Goal: Transaction & Acquisition: Purchase product/service

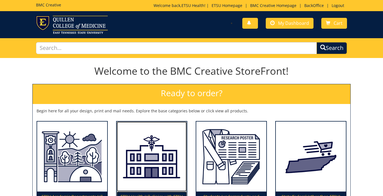
click at [128, 161] on img at bounding box center [152, 157] width 70 height 70
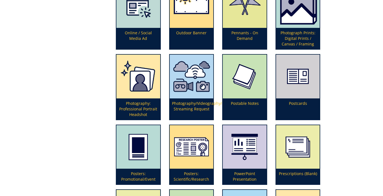
scroll to position [1155, 0]
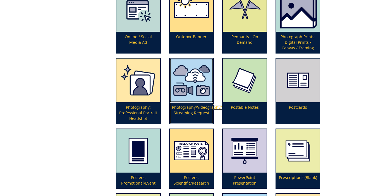
click at [191, 91] on img at bounding box center [192, 81] width 44 height 44
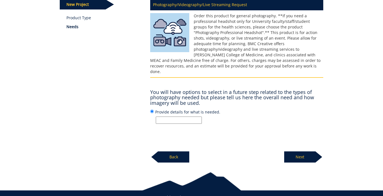
scroll to position [95, 0]
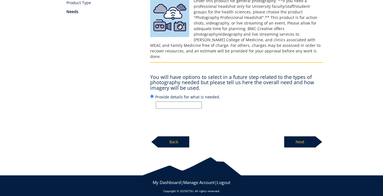
click at [164, 102] on input "Provide details for what is needed." at bounding box center [179, 105] width 46 height 7
click at [189, 102] on input "ETSU Health New Provider marketing photo/video shoot - Dr. Jared Rhinehardt" at bounding box center [179, 105] width 46 height 7
type input "ETSU Health New Provider marketing photo/video shoot - [PERSON_NAME]"
click at [302, 136] on p "Next" at bounding box center [299, 141] width 31 height 11
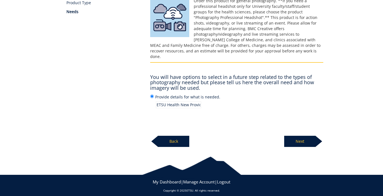
scroll to position [95, 0]
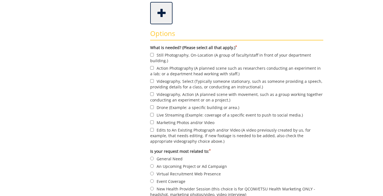
scroll to position [178, 0]
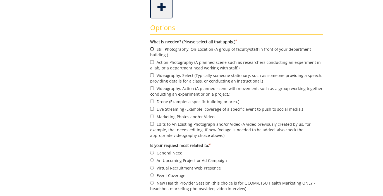
click at [151, 47] on input "Still Photography, On-Location (A group of faculty/staff in front of your depar…" at bounding box center [152, 49] width 4 height 4
checkbox input "true"
click at [152, 75] on input "Videography, Select (Typically someone stationary, such as someone providing a …" at bounding box center [152, 75] width 4 height 4
checkbox input "true"
click at [151, 115] on input "Marketing Photos and/or Video" at bounding box center [152, 117] width 4 height 4
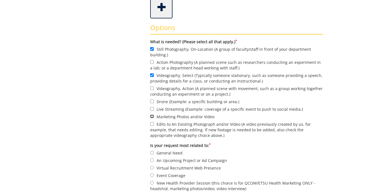
checkbox input "true"
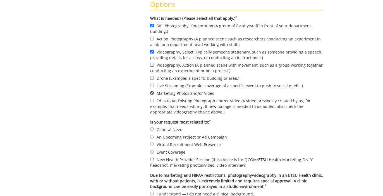
scroll to position [207, 0]
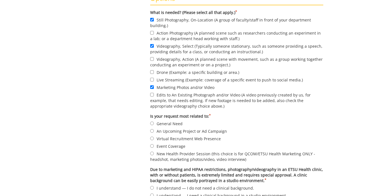
click at [153, 158] on label "New Health Provider Session (this choice is for QCOM/ETSU Health Marketing ONLY…" at bounding box center [236, 157] width 173 height 12
click at [153, 155] on input "New Health Provider Session (this choice is for QCOM/ETSU Health Marketing ONLY…" at bounding box center [152, 154] width 4 height 4
radio input "true"
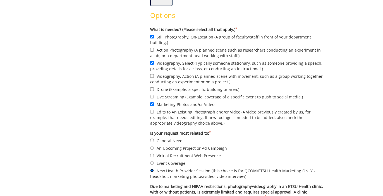
scroll to position [156, 0]
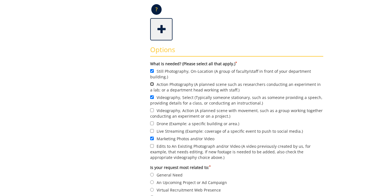
click at [153, 85] on input "Action Photography (A planned scene such as researchers conducting an experimen…" at bounding box center [152, 84] width 4 height 4
checkbox input "true"
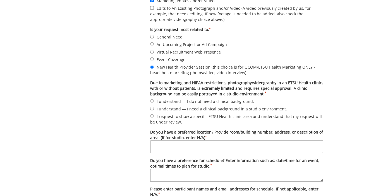
scroll to position [315, 0]
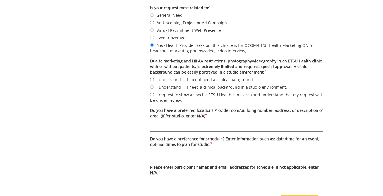
click at [160, 88] on label "I understand — I need a clinical background in a studio environment." at bounding box center [236, 87] width 173 height 6
click at [154, 88] on input "I understand — I need a clinical background in a studio environment." at bounding box center [152, 87] width 4 height 4
radio input "true"
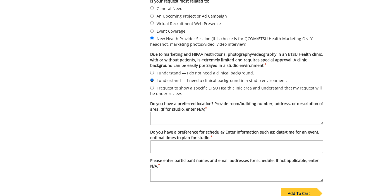
scroll to position [325, 0]
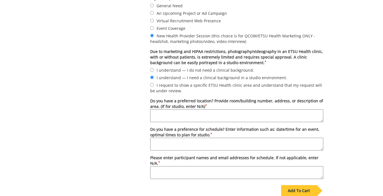
click at [172, 111] on textarea "Do you have a preferred location? Provide room/building number, address, or des…" at bounding box center [236, 115] width 173 height 13
type textarea "D"
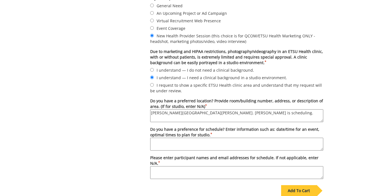
drag, startPoint x: 206, startPoint y: 113, endPoint x: 174, endPoint y: 111, distance: 32.7
click at [174, 111] on textarea "[PERSON_NAME][GEOGRAPHIC_DATA][PERSON_NAME]. [PERSON_NAME] is scheduling." at bounding box center [236, 115] width 173 height 13
type textarea "[PERSON_NAME][GEOGRAPHIC_DATA][PERSON_NAME]. [PERSON_NAME] is scheduling."
click at [180, 142] on textarea "Do you have a preference for schedule? Enter information such as: date/time for…" at bounding box center [236, 144] width 173 height 13
paste textarea "[PERSON_NAME] is scheduling."
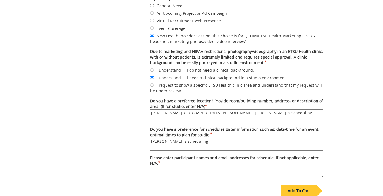
type textarea "[PERSON_NAME] is scheduling."
click at [176, 166] on textarea "Please enter participant names and email addresses for schedule. If not applica…" at bounding box center [236, 172] width 173 height 13
paste textarea "[PERSON_NAME] is scheduling."
type textarea "[PERSON_NAME] is scheduling."
click at [302, 190] on div "Add To Cart" at bounding box center [298, 190] width 35 height 11
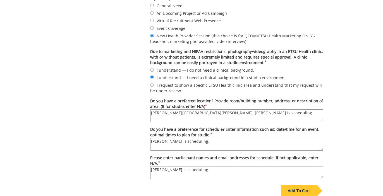
scroll to position [49, 0]
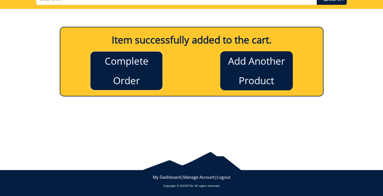
click at [115, 79] on link "Complete Order" at bounding box center [126, 70] width 73 height 39
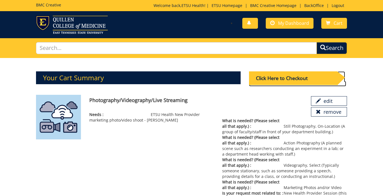
click at [281, 75] on div "Click Here to Checkout" at bounding box center [293, 78] width 88 height 14
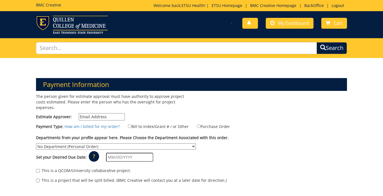
click at [98, 116] on input "Estimate Approver:" at bounding box center [102, 116] width 46 height 7
type input "n/a"
click at [150, 127] on label "Bill to Index/Grant # / or Other" at bounding box center [155, 126] width 68 height 6
click at [131, 127] on input "Bill to Index/Grant # / or Other" at bounding box center [130, 126] width 4 height 4
radio input "true"
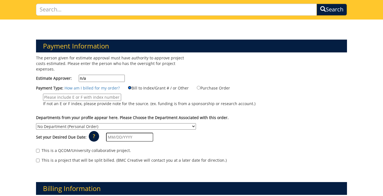
scroll to position [67, 0]
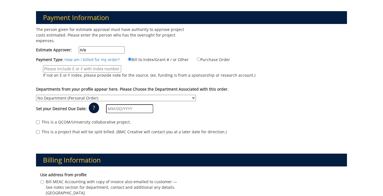
click at [72, 68] on input "If not an E or F index, please provide note for the source. (ex. funding is fro…" at bounding box center [82, 68] width 78 height 7
type input "n/a"
click at [64, 99] on select "No Department (Personal Order) Academic Affairs COM Anatomy and Cell Biology Bi…" at bounding box center [116, 98] width 160 height 6
select select "215"
click at [36, 95] on select "No Department (Personal Order) Academic Affairs COM Anatomy and Cell Biology Bi…" at bounding box center [116, 98] width 160 height 6
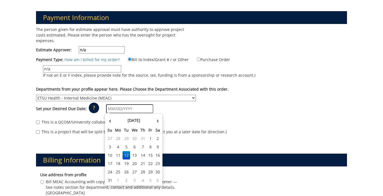
click at [128, 110] on input "text" at bounding box center [129, 108] width 47 height 9
click at [127, 179] on td "2" at bounding box center [126, 180] width 8 height 8
type input "[DATE]"
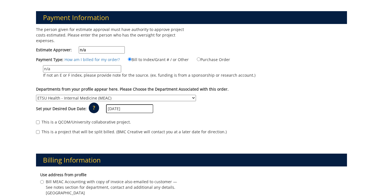
click at [155, 134] on label "This is a project that will be split billed. (BMC Creative will contact you at …" at bounding box center [131, 132] width 191 height 6
click at [40, 134] on input "This is a project that will be split billed. (BMC Creative will contact you at …" at bounding box center [38, 132] width 4 height 4
checkbox input "true"
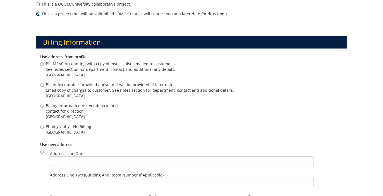
scroll to position [185, 0]
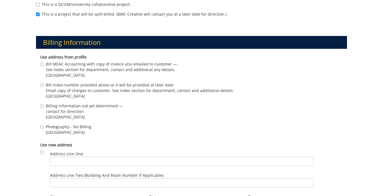
click at [79, 135] on div "Photography - No Billing Johnson City , TN 37614" at bounding box center [191, 130] width 302 height 13
click at [77, 129] on span "Photography - No Billing" at bounding box center [68, 127] width 45 height 6
click at [44, 129] on input "Photography - No Billing Johnson City , TN 37614" at bounding box center [42, 127] width 4 height 4
radio input "true"
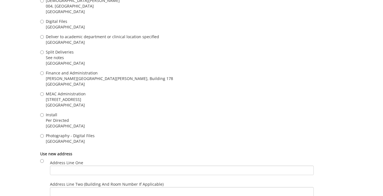
scroll to position [497, 0]
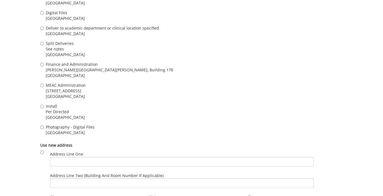
click at [62, 128] on span "Photography - Digital Files" at bounding box center [70, 127] width 49 height 6
click at [44, 128] on input "Photography - Digital Files Johnson City , TN 37614" at bounding box center [42, 128] width 4 height 4
radio input "true"
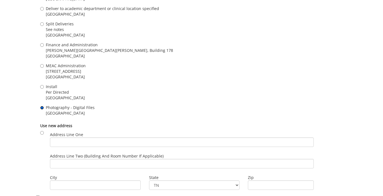
scroll to position [653, 0]
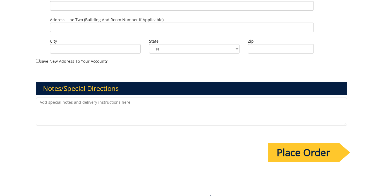
click at [56, 101] on textarea at bounding box center [191, 112] width 310 height 28
type textarea "ETSU Health new provider marketing video/photo shoot. Dr. Shrey Gole, Rheumatol…"
click at [304, 150] on input "Place Order" at bounding box center [302, 153] width 71 height 20
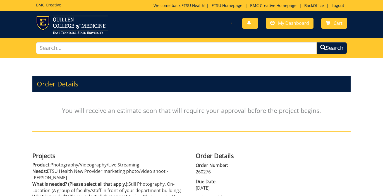
click at [201, 172] on p "260276" at bounding box center [273, 172] width 155 height 6
copy p "260276"
